Goal: Transaction & Acquisition: Purchase product/service

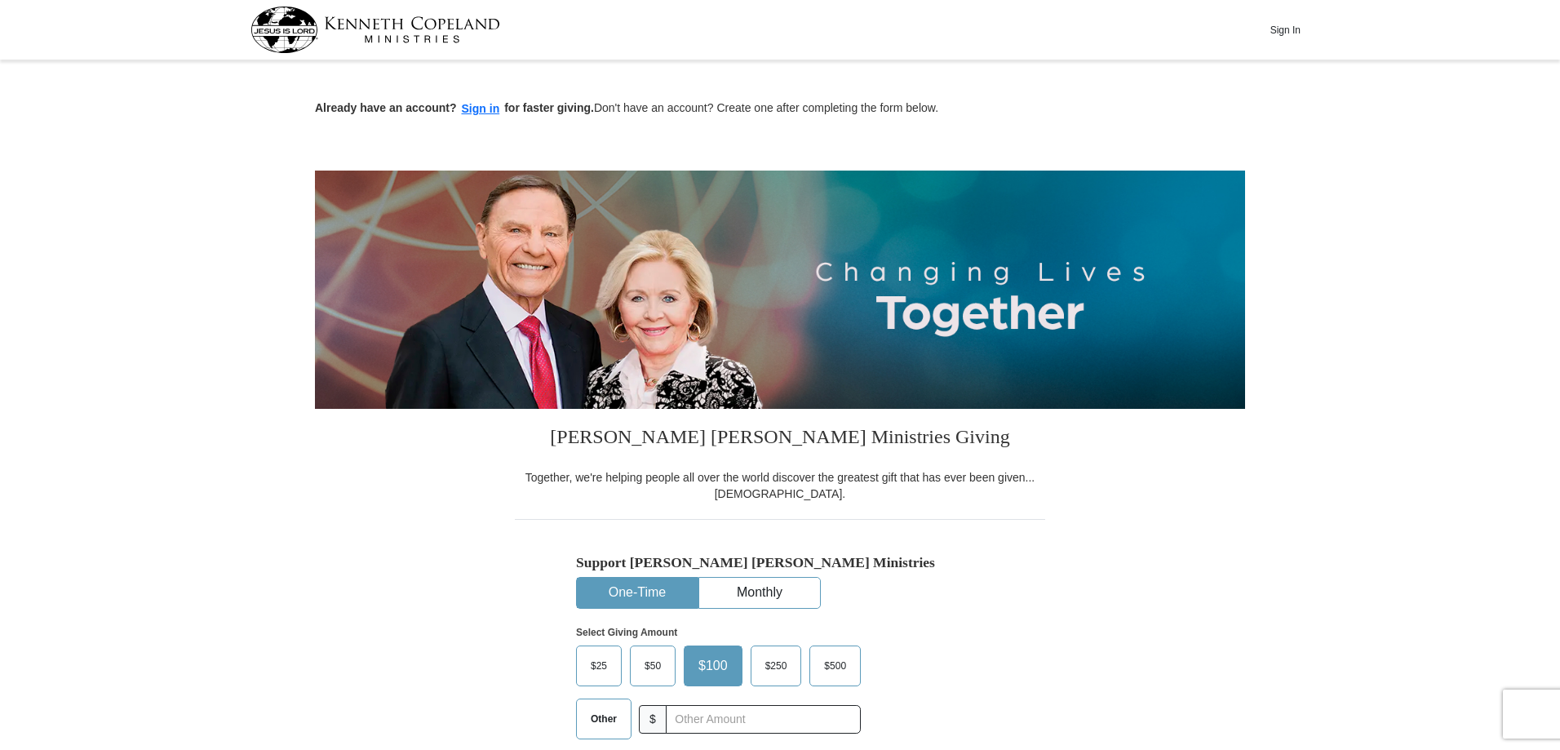
click at [649, 676] on span "$50" at bounding box center [652, 666] width 33 height 24
click at [0, 0] on input "$50" at bounding box center [0, 0] width 0 height 0
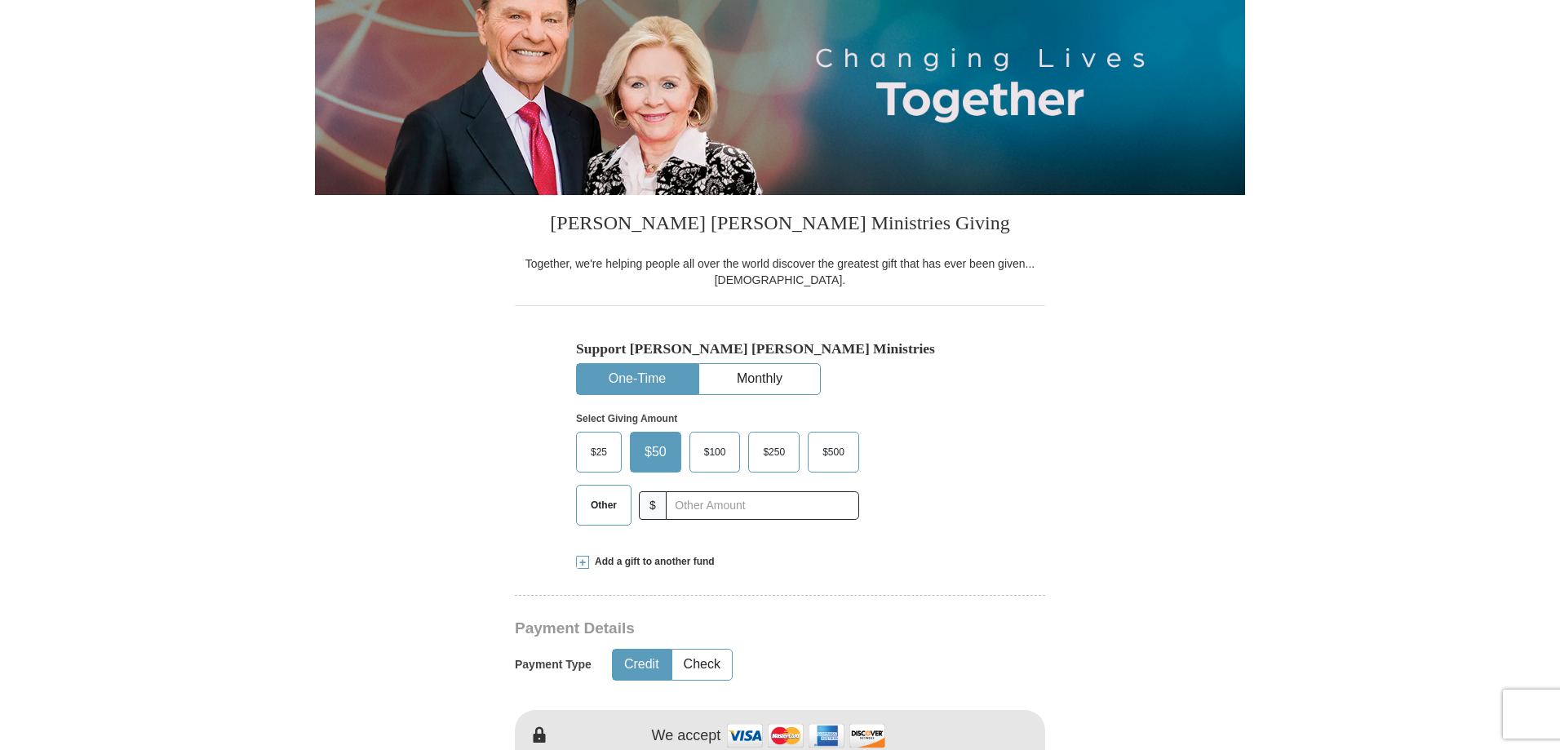
scroll to position [245, 0]
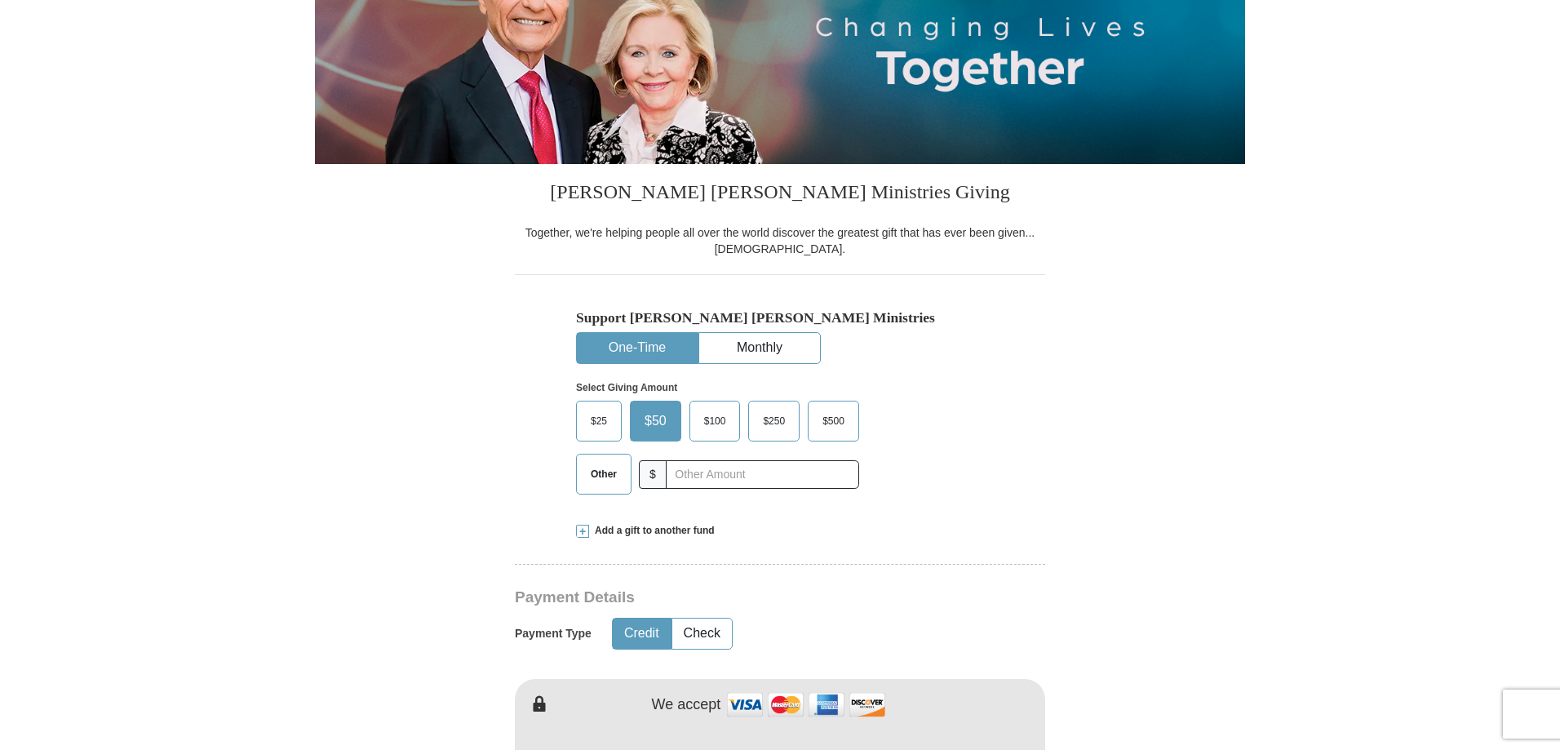
click at [654, 634] on button "Credit" at bounding box center [642, 633] width 58 height 30
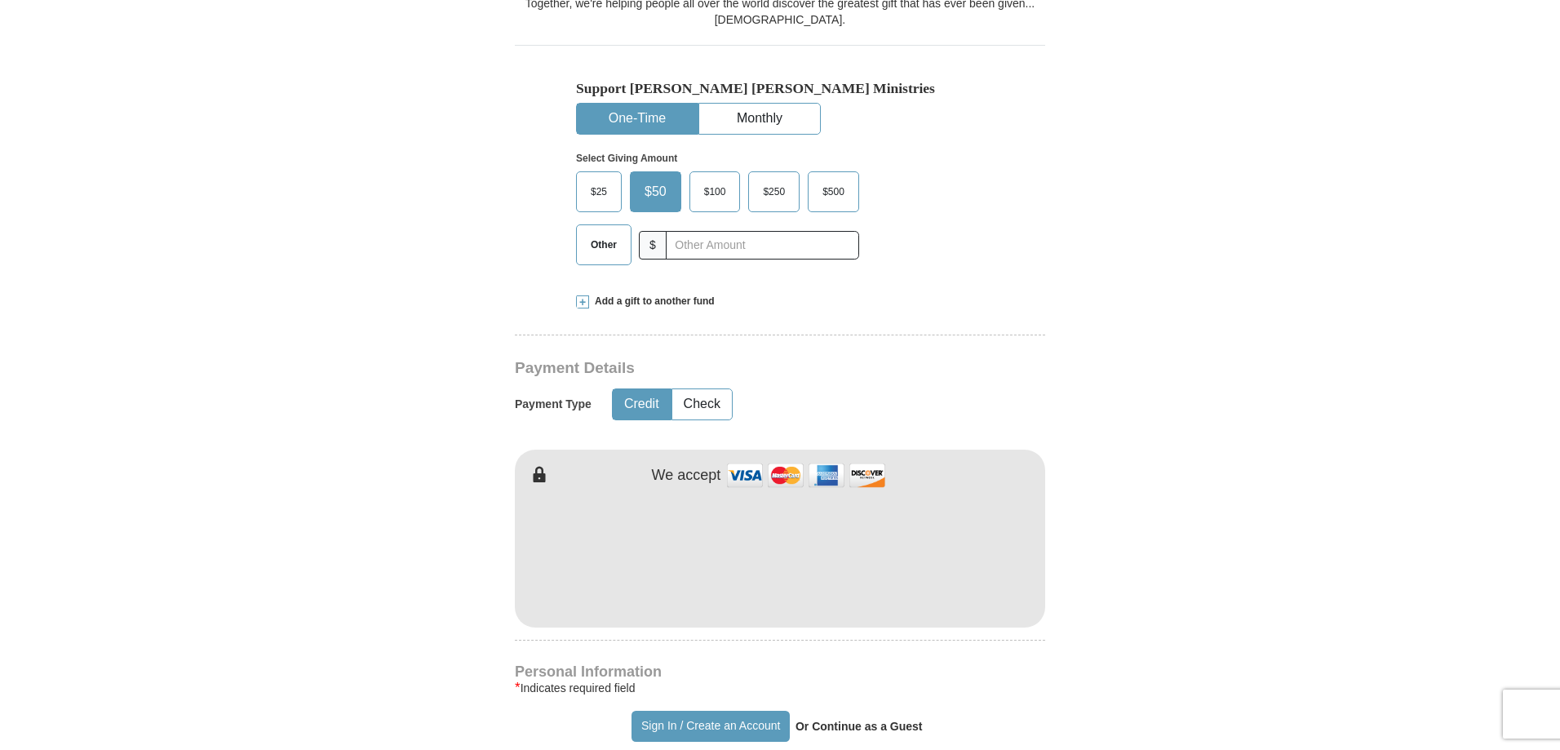
scroll to position [490, 0]
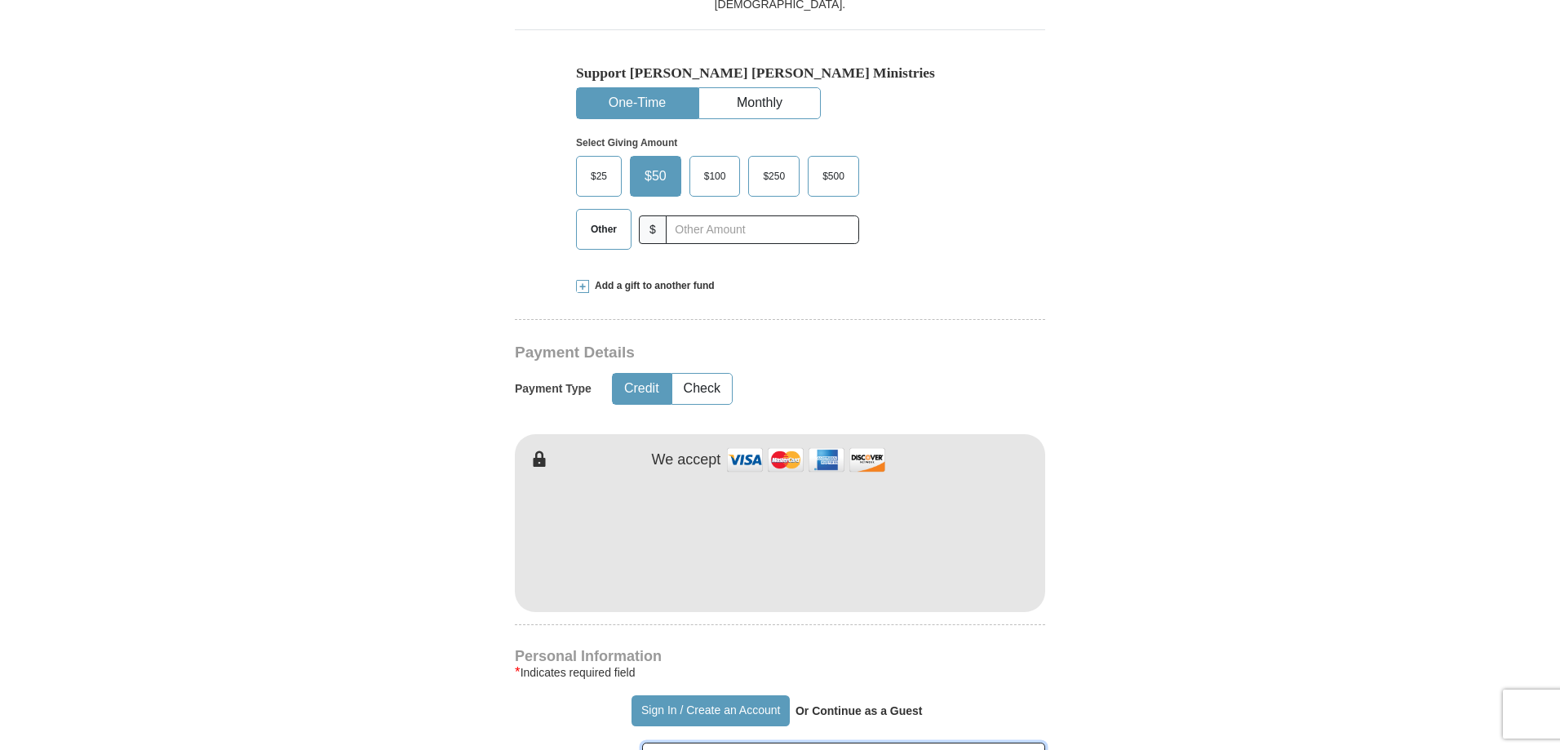
type input "[PERSON_NAME]"
type input "Brown"
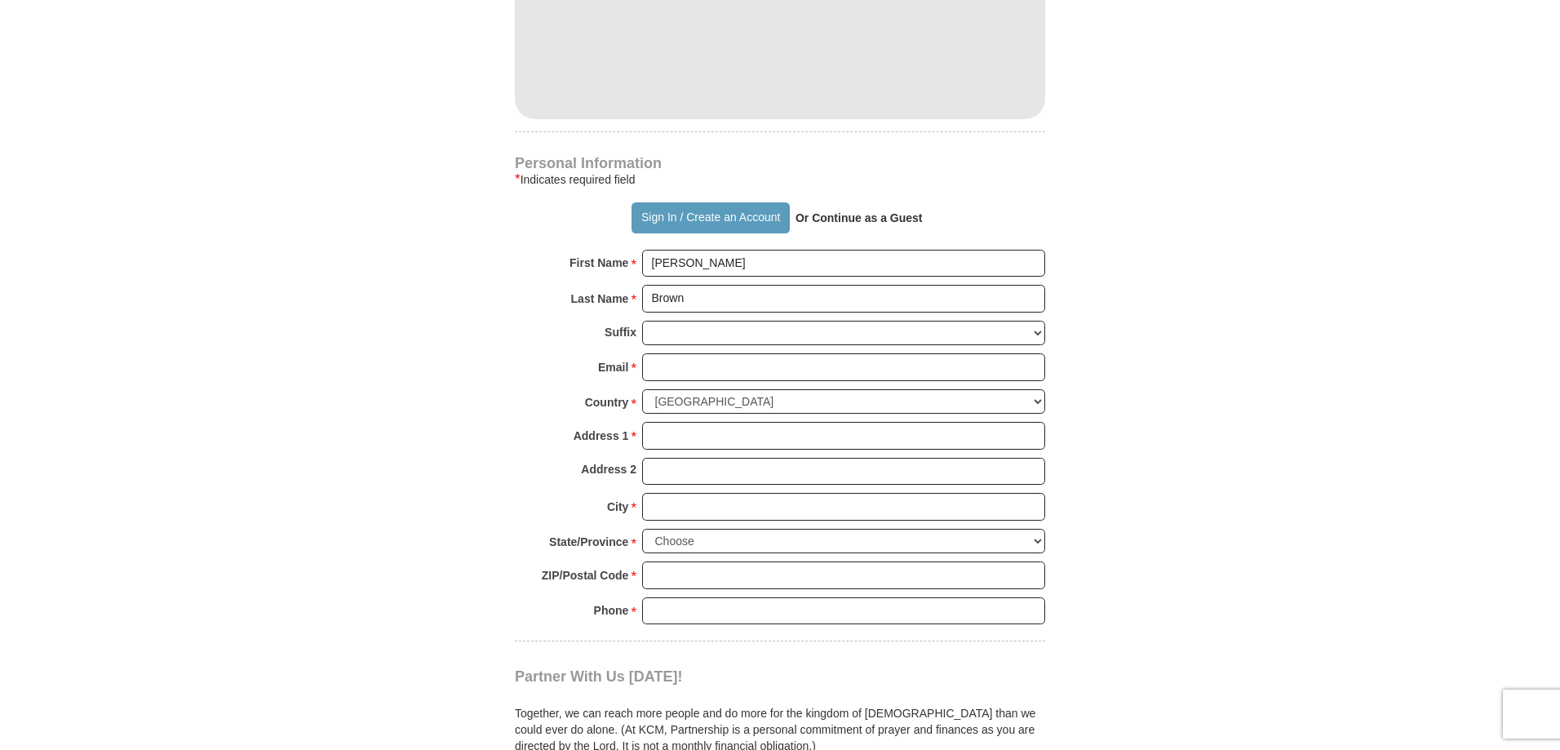
scroll to position [979, 0]
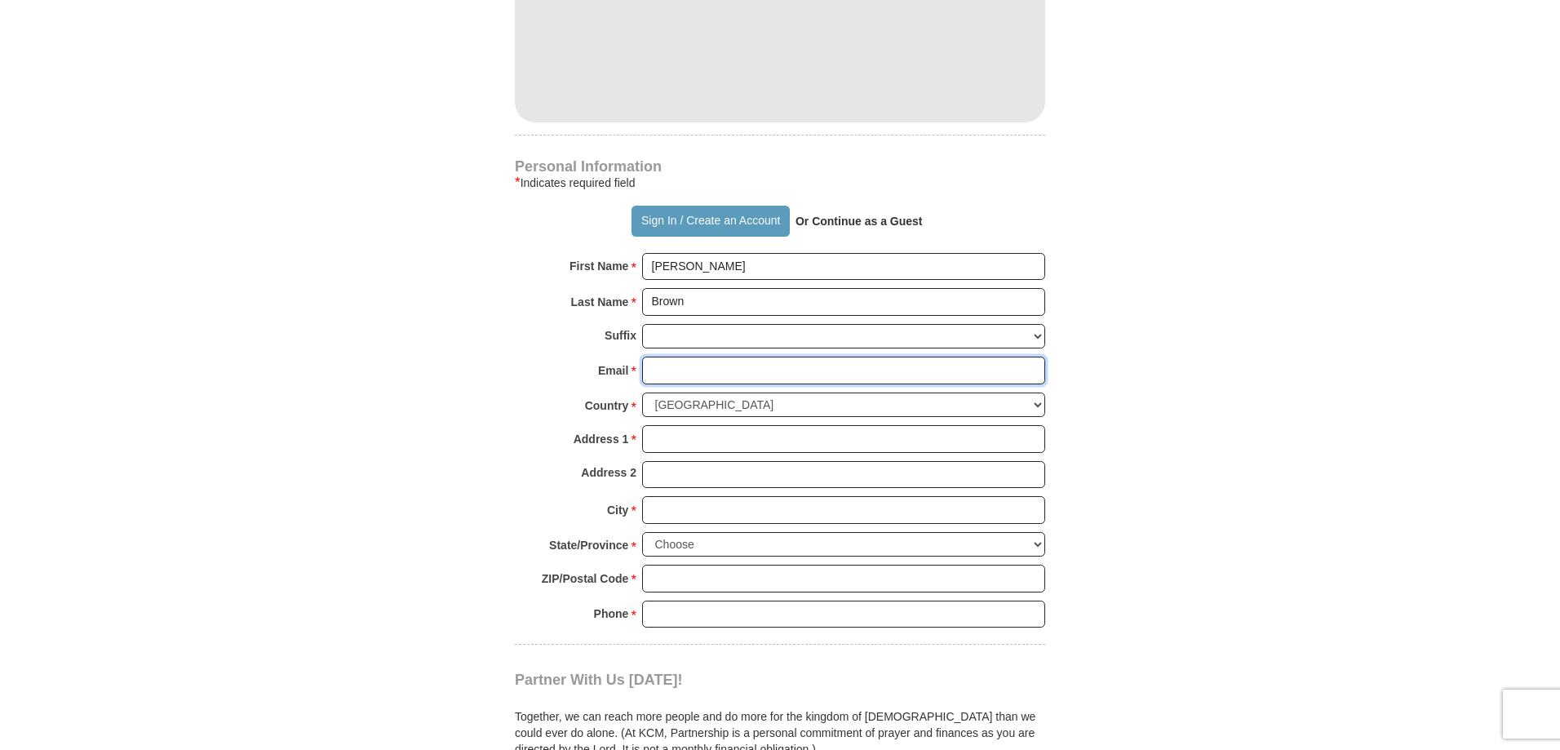
click at [677, 371] on input "Email *" at bounding box center [843, 371] width 403 height 28
type input "[EMAIL_ADDRESS][DOMAIN_NAME]"
type input "2409 W 115th Street"
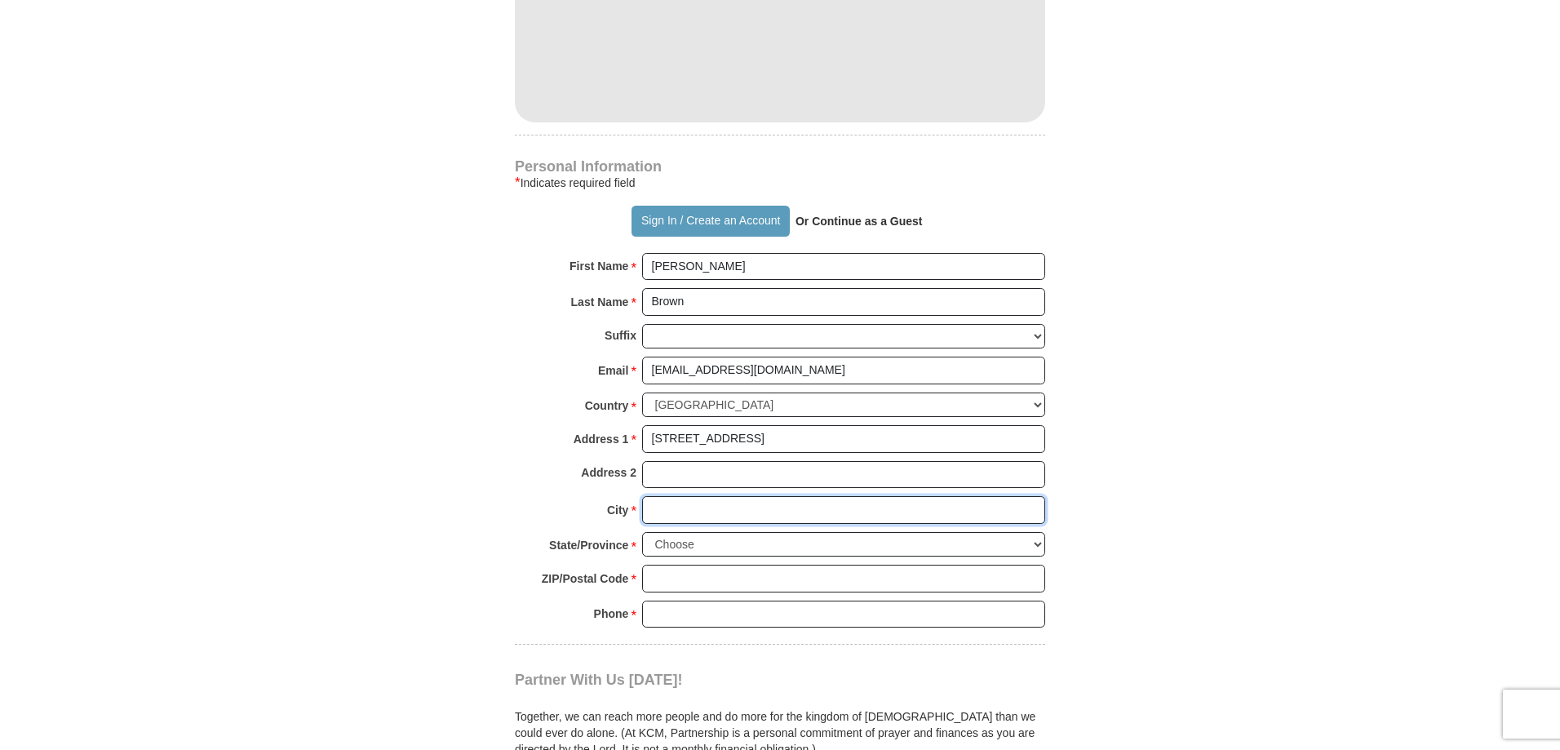
type input "Hawthorne"
select select "CA"
type input "90250"
type input "4242369270"
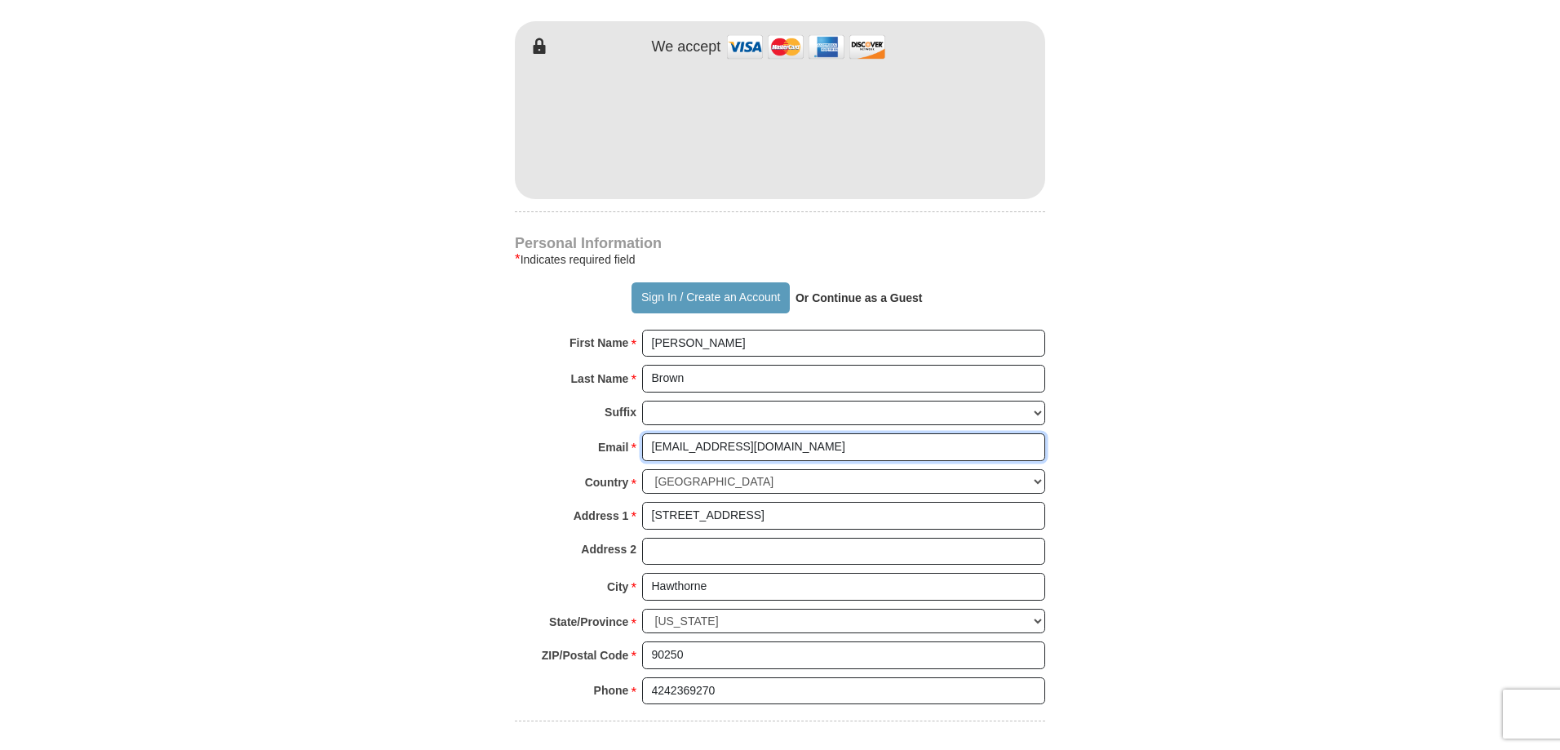
scroll to position [898, 0]
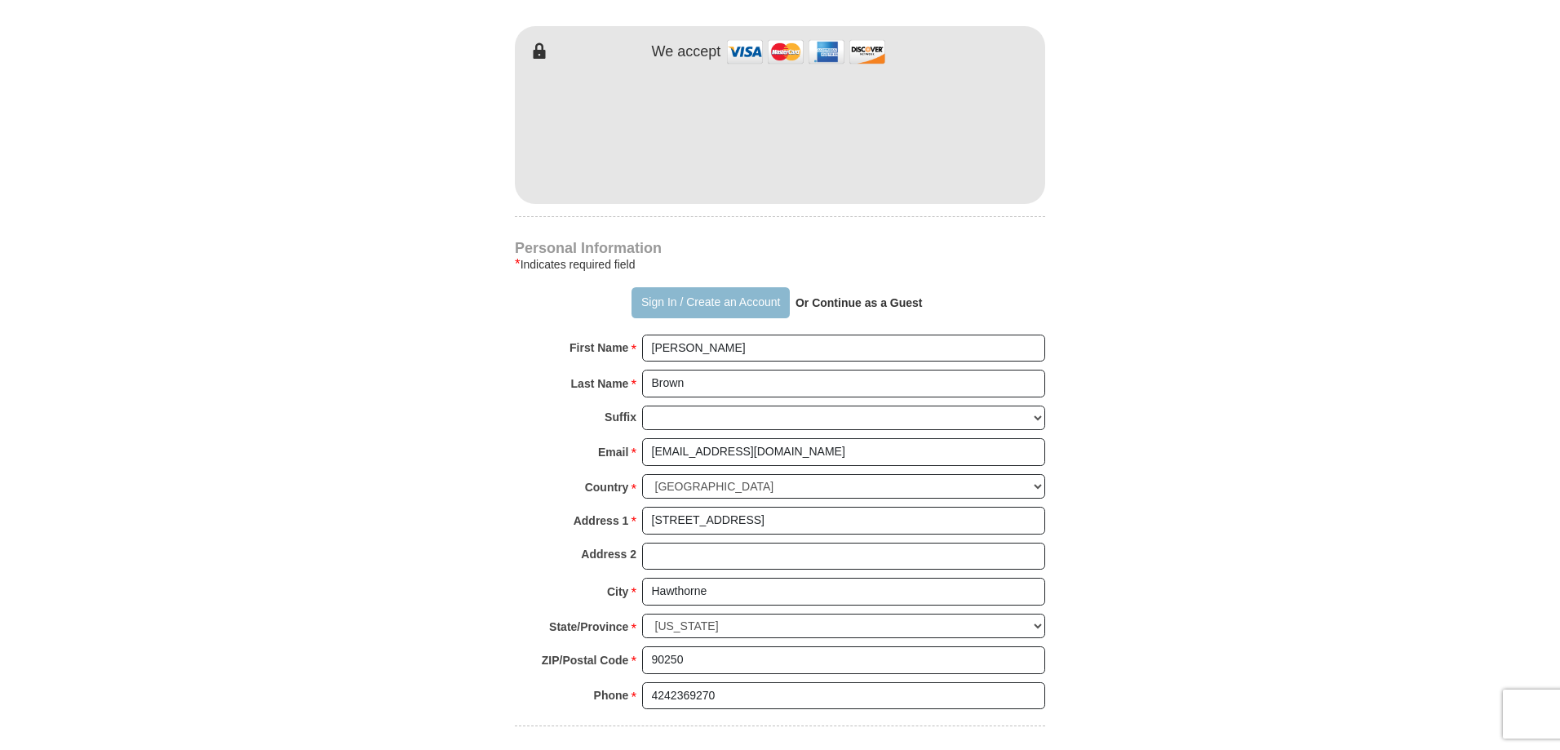
click at [663, 307] on button "Sign In / Create an Account" at bounding box center [710, 302] width 157 height 31
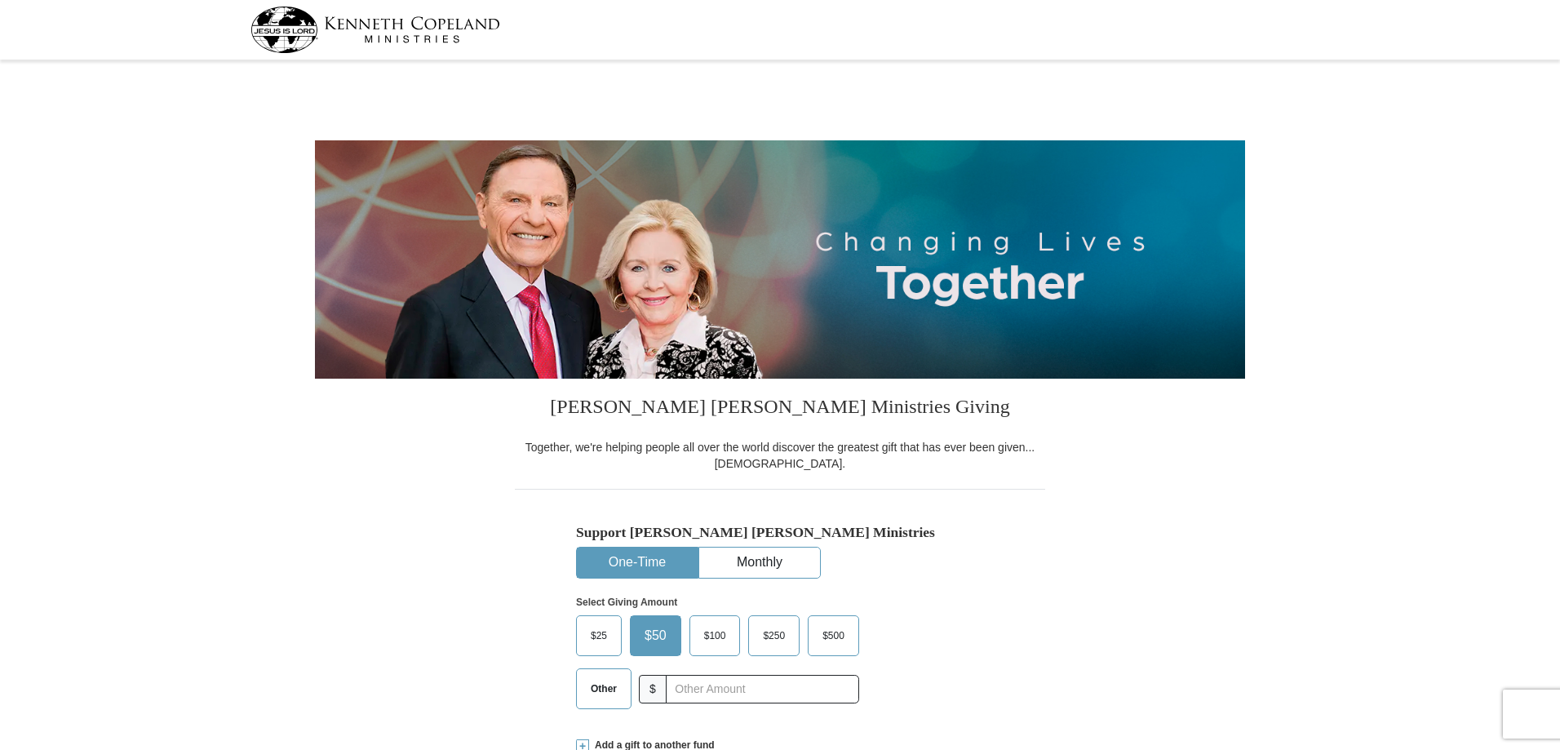
select select "CA"
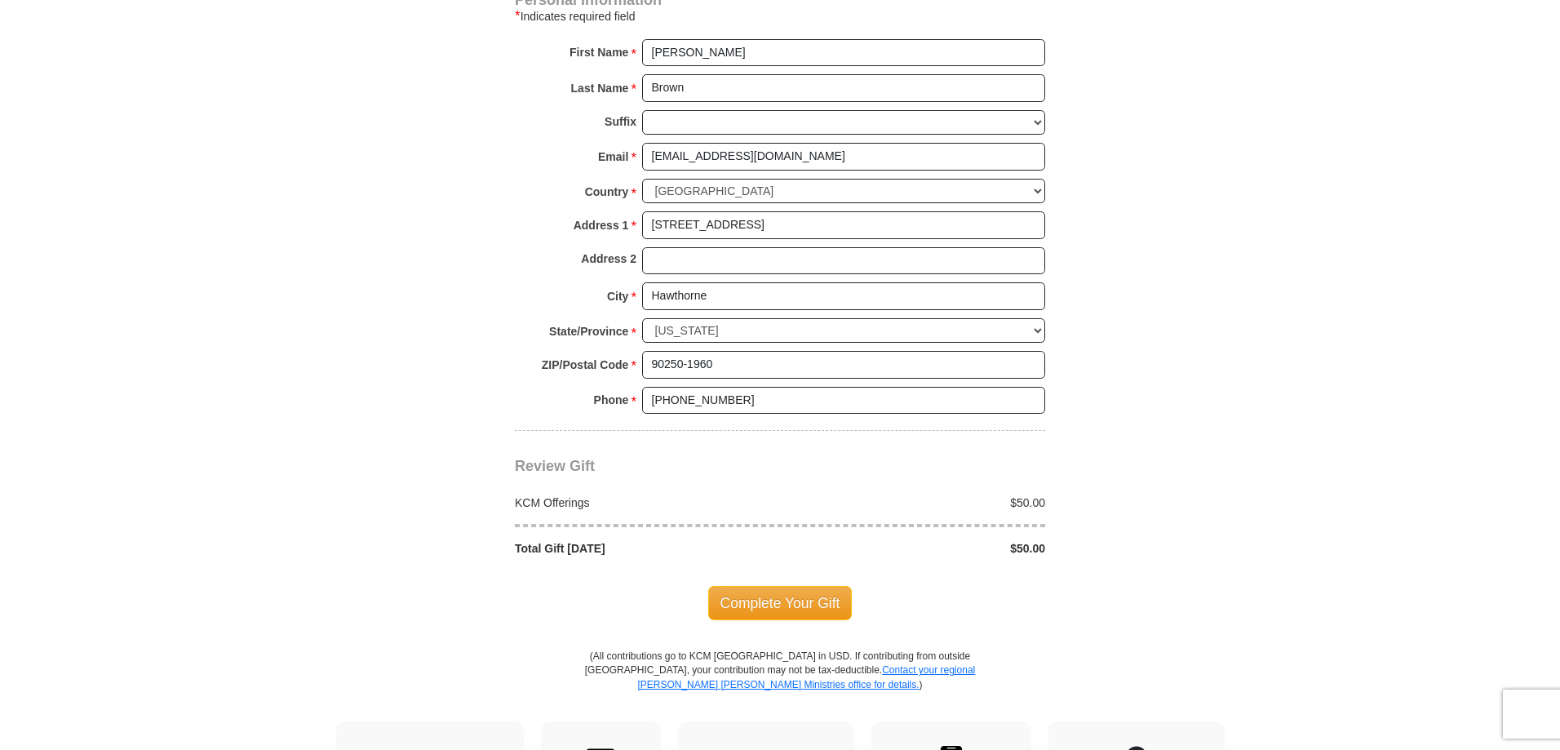
scroll to position [1142, 0]
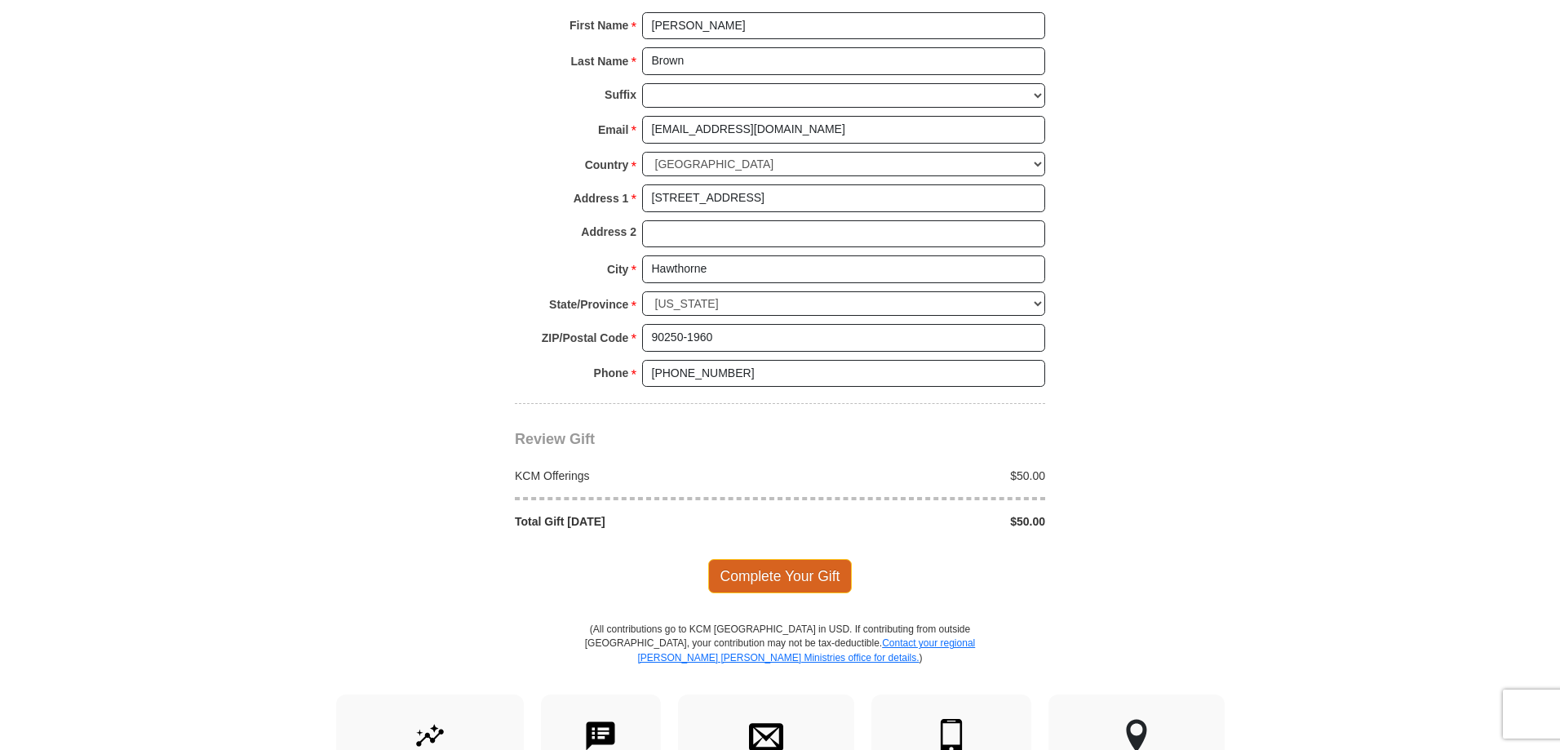
click at [813, 572] on span "Complete Your Gift" at bounding box center [780, 576] width 144 height 34
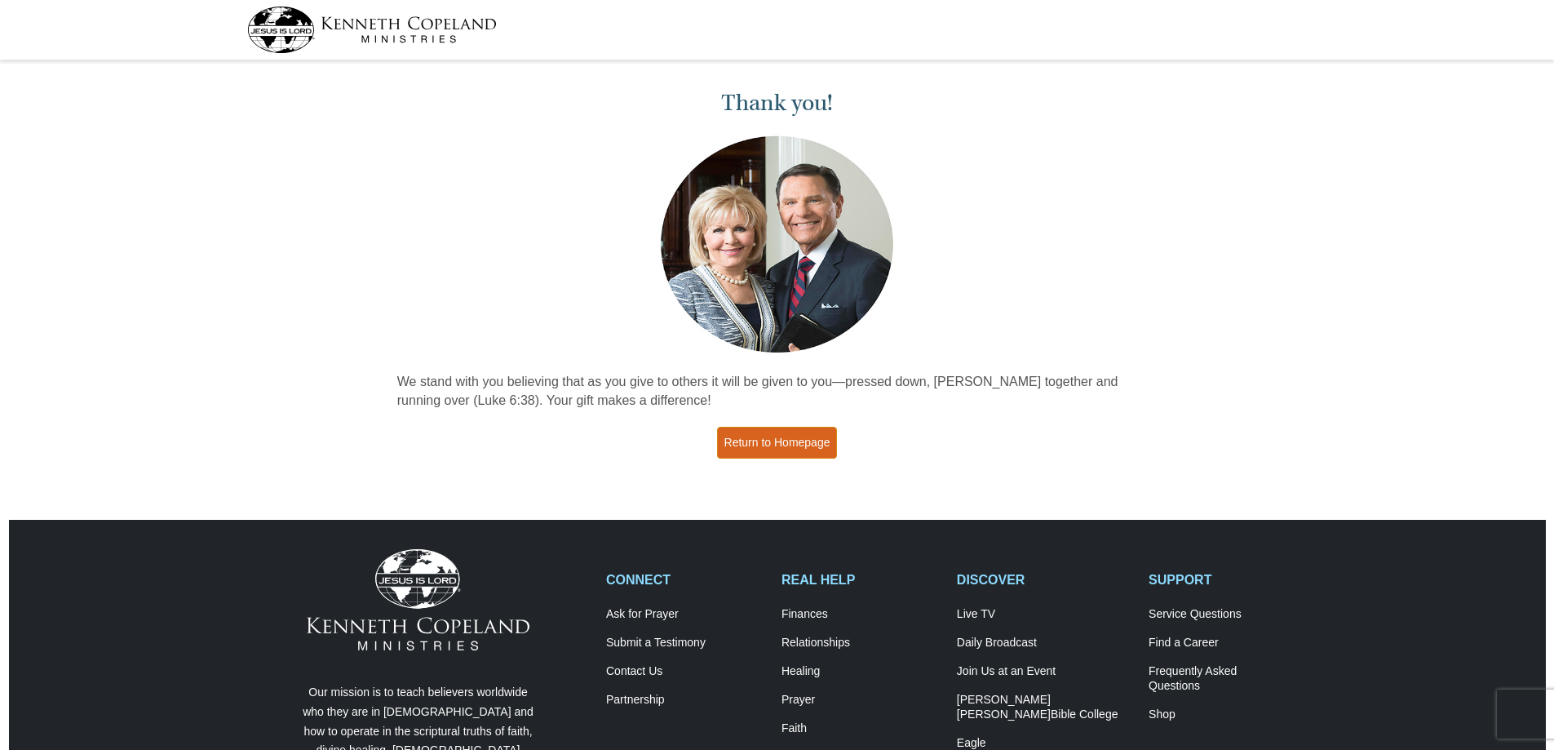
click at [734, 454] on link "Return to Homepage" at bounding box center [777, 443] width 121 height 32
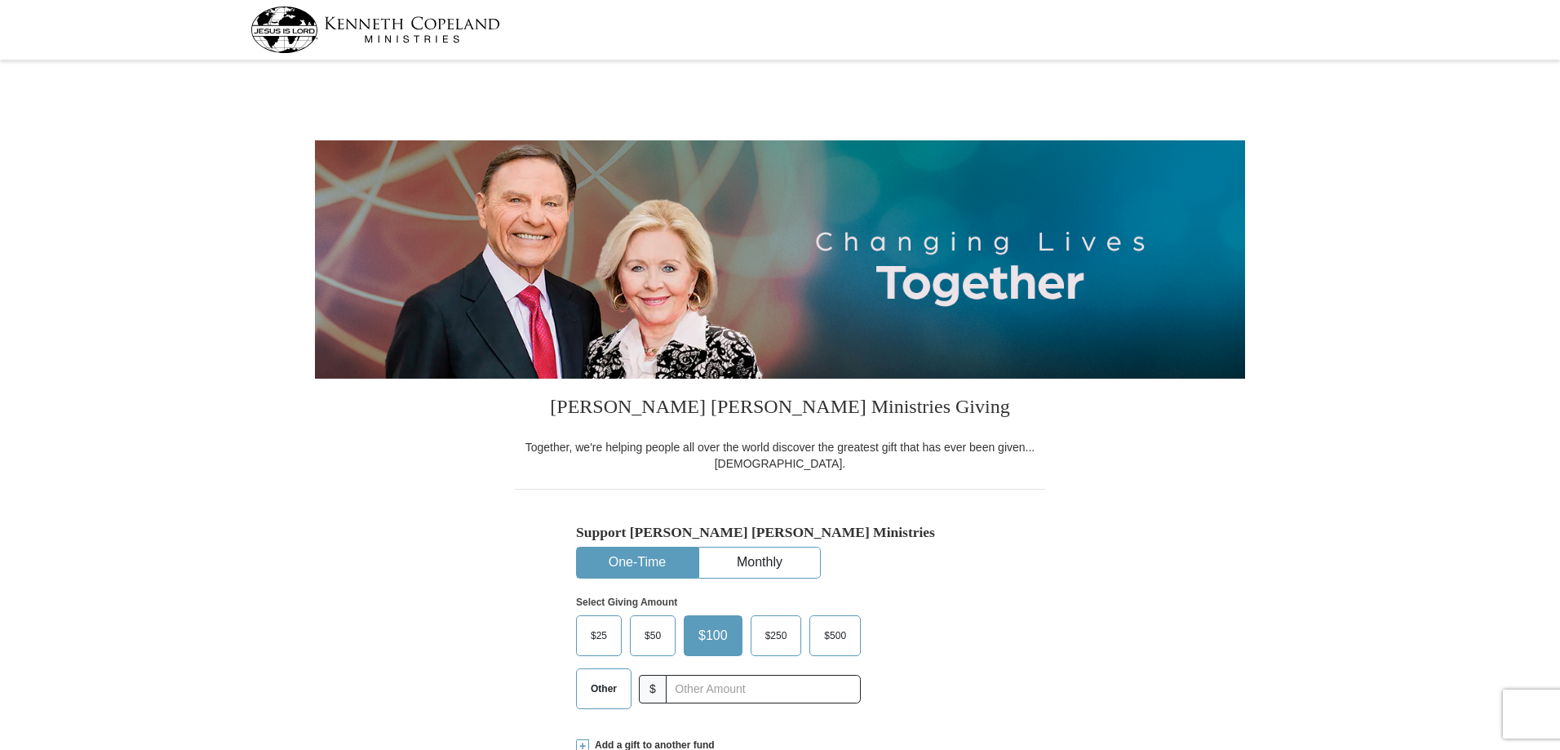
select select "CA"
